Goal: Information Seeking & Learning: Check status

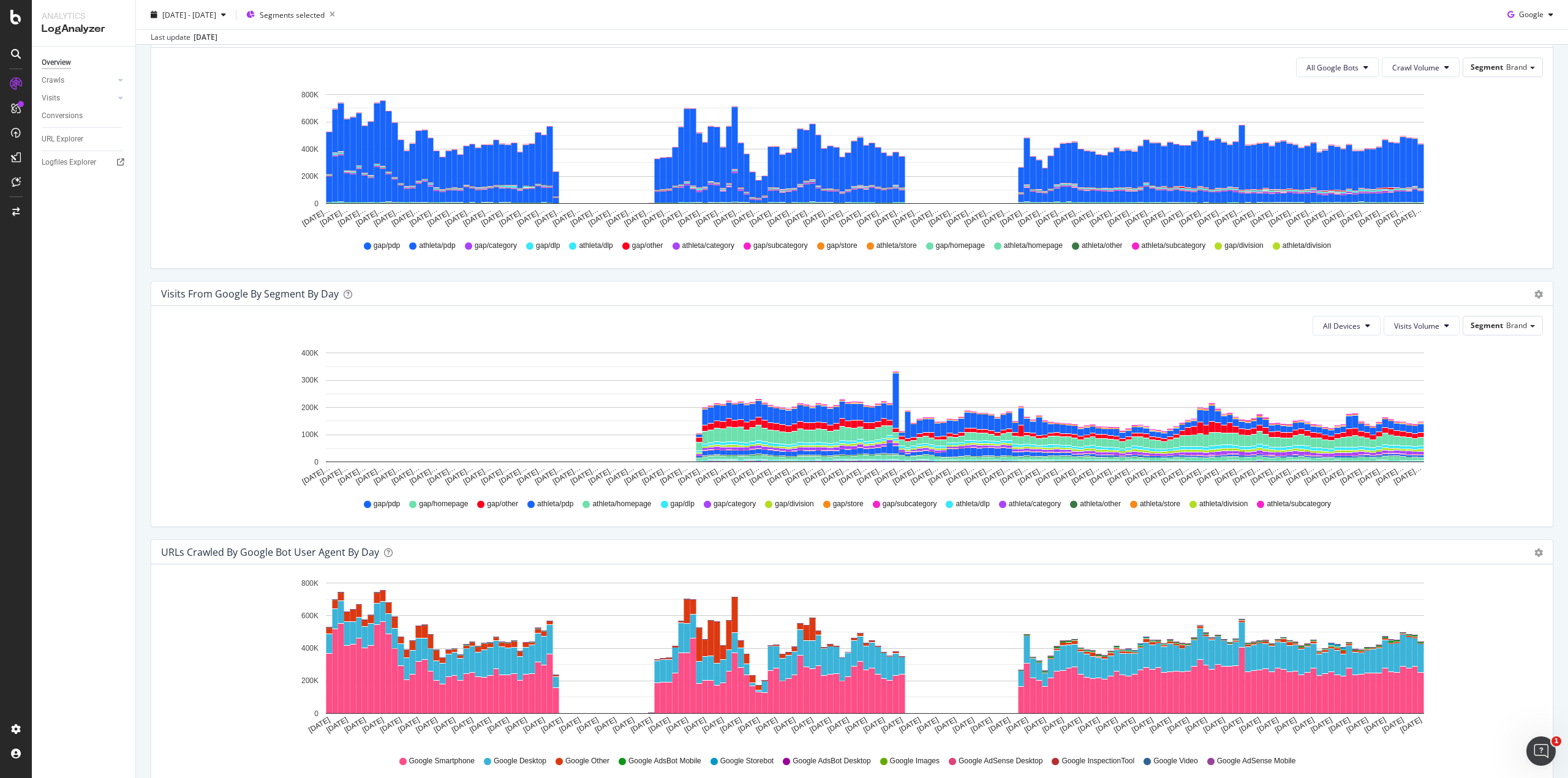
scroll to position [652, 0]
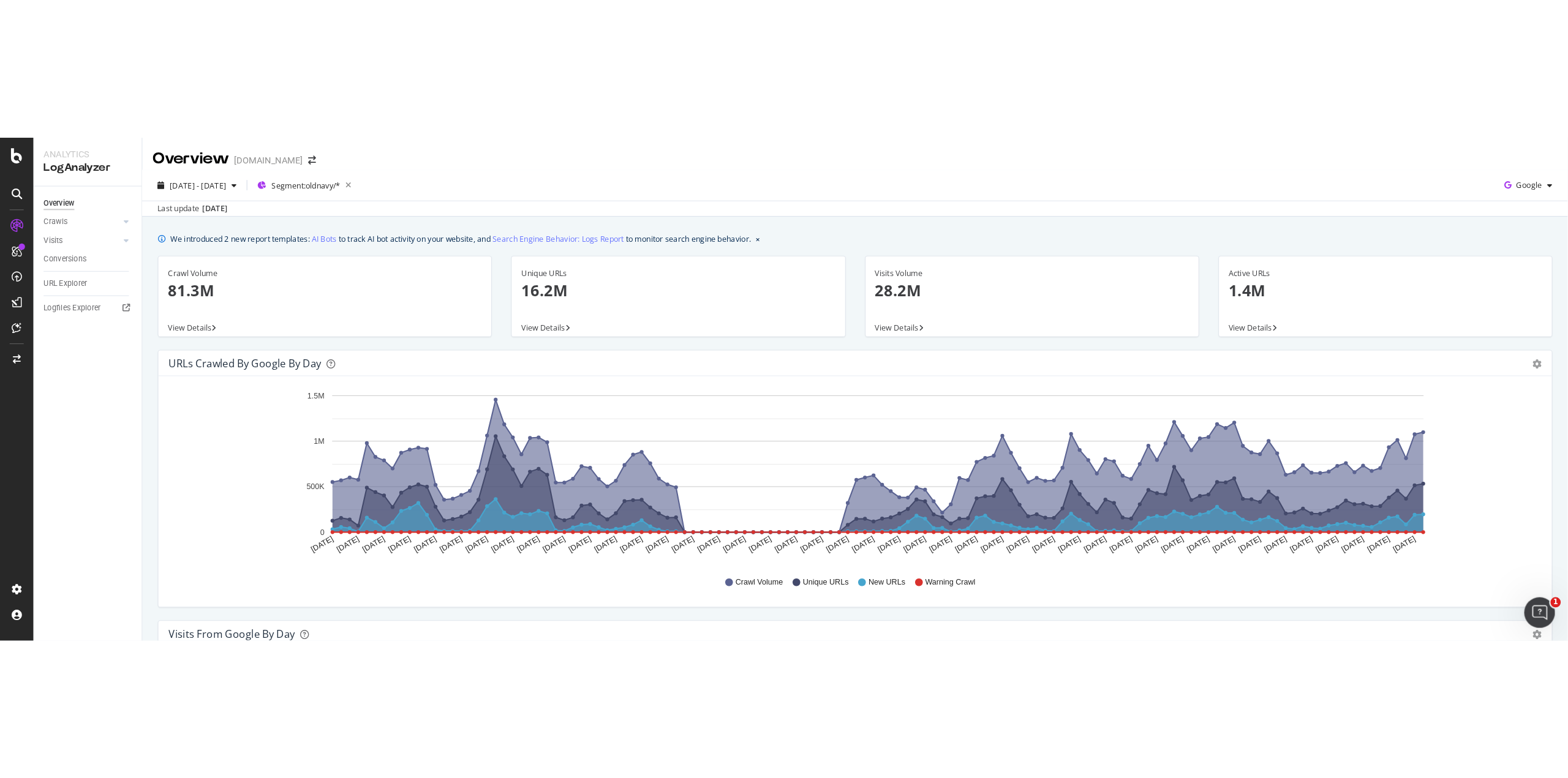
scroll to position [834, 0]
